Goal: Task Accomplishment & Management: Manage account settings

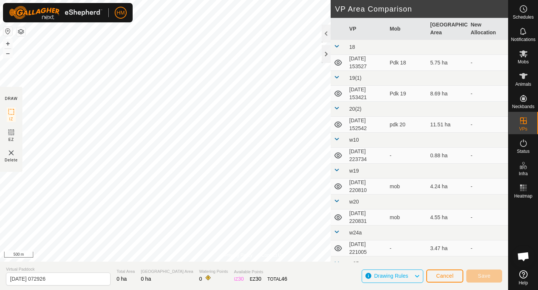
scroll to position [684, 0]
click at [436, 278] on span "Cancel" at bounding box center [445, 276] width 18 height 6
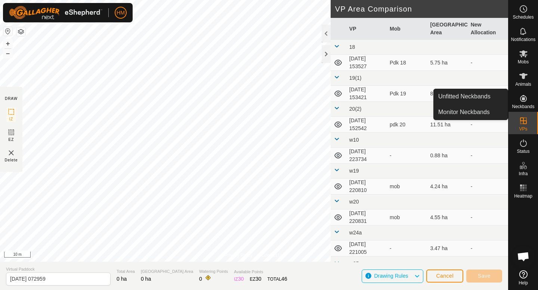
click at [523, 102] on icon at bounding box center [523, 98] width 9 height 9
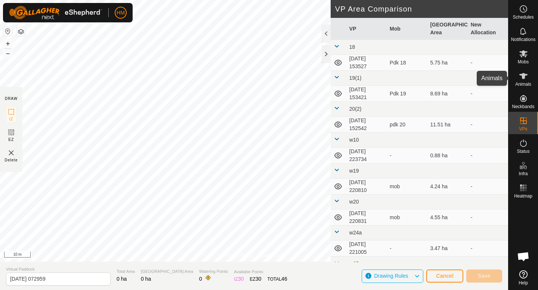
click at [522, 82] on span "Animals" at bounding box center [523, 84] width 16 height 4
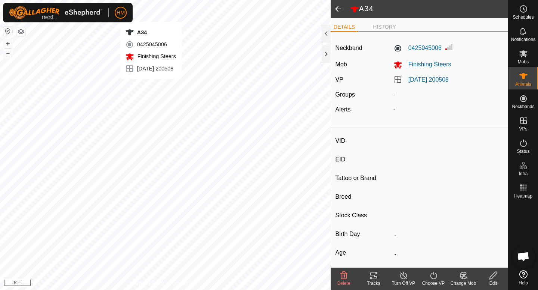
type input "A34"
type input "-"
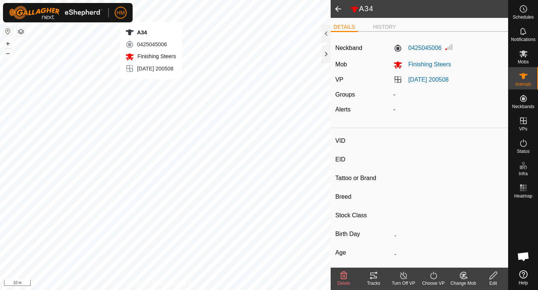
type input "-"
click at [373, 278] on icon at bounding box center [373, 275] width 9 height 9
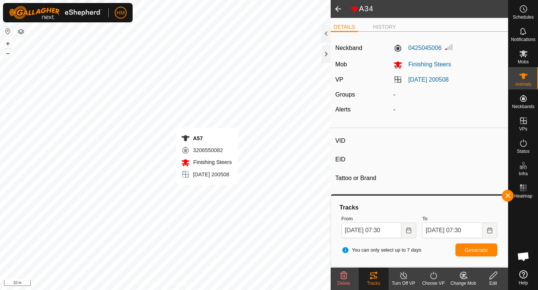
type input "A57"
type input "-"
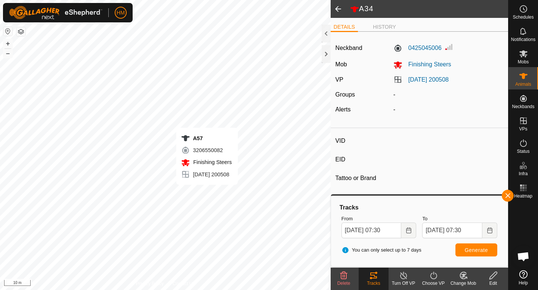
type input "-"
click at [469, 280] on div "Change Mob" at bounding box center [463, 283] width 30 height 7
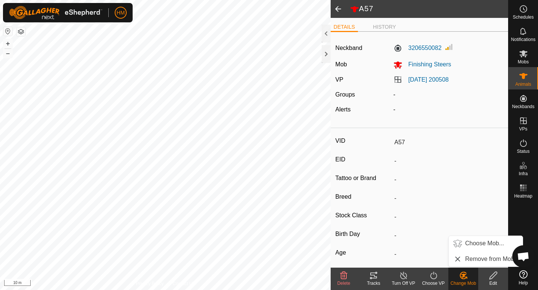
click at [377, 276] on icon at bounding box center [373, 275] width 9 height 9
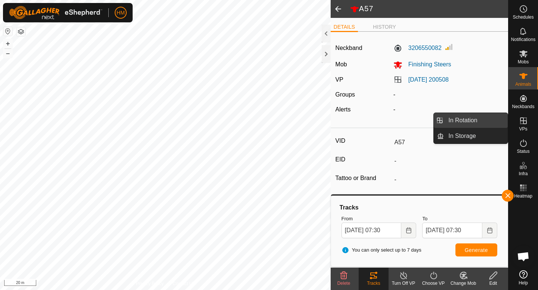
click at [486, 119] on link "In Rotation" at bounding box center [475, 120] width 64 height 15
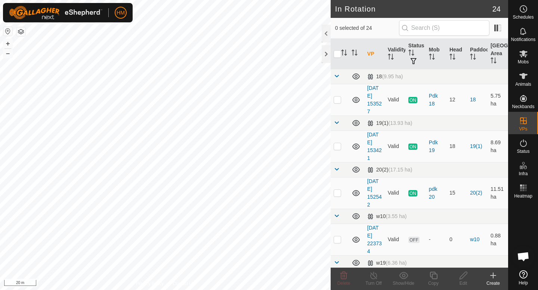
click at [495, 278] on icon at bounding box center [492, 275] width 9 height 9
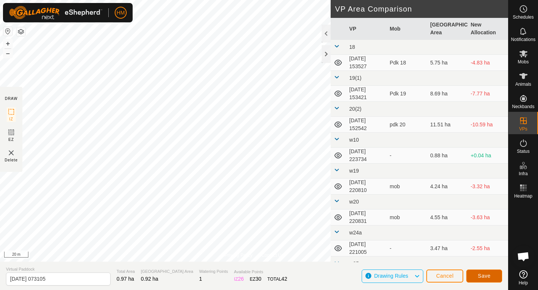
click at [482, 273] on span "Save" at bounding box center [483, 276] width 13 height 6
